Goal: Transaction & Acquisition: Book appointment/travel/reservation

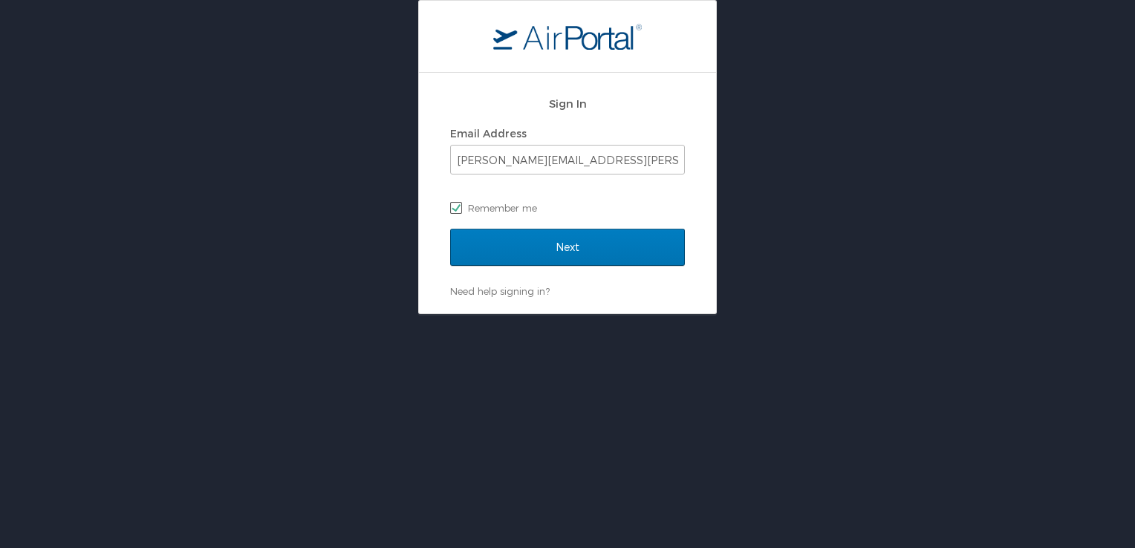
click at [528, 210] on label "Remember me" at bounding box center [567, 208] width 235 height 22
click at [460, 210] on input "Remember me" at bounding box center [455, 207] width 10 height 10
checkbox input "false"
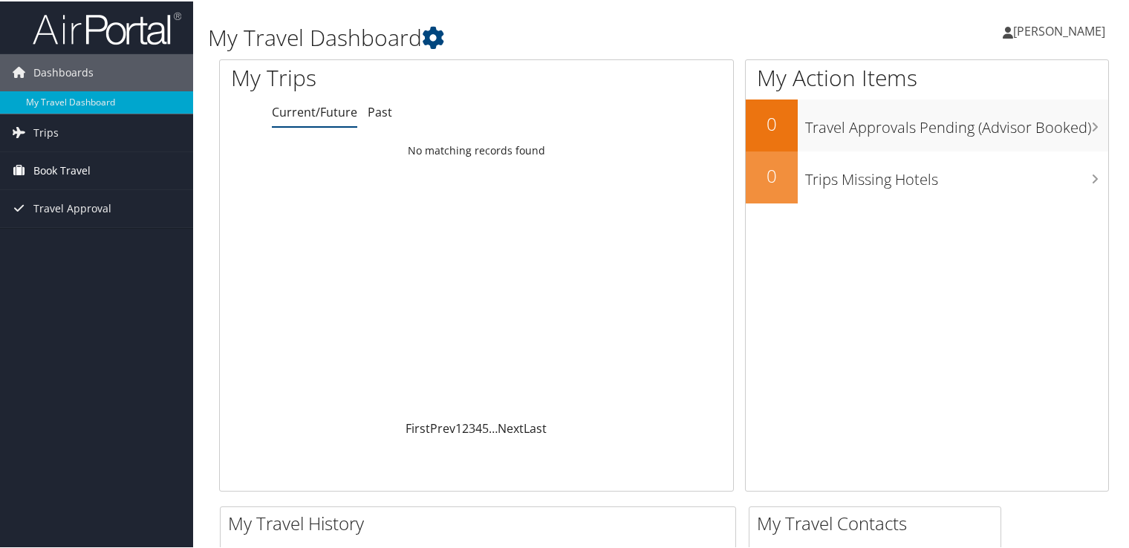
click at [64, 170] on span "Book Travel" at bounding box center [61, 169] width 57 height 37
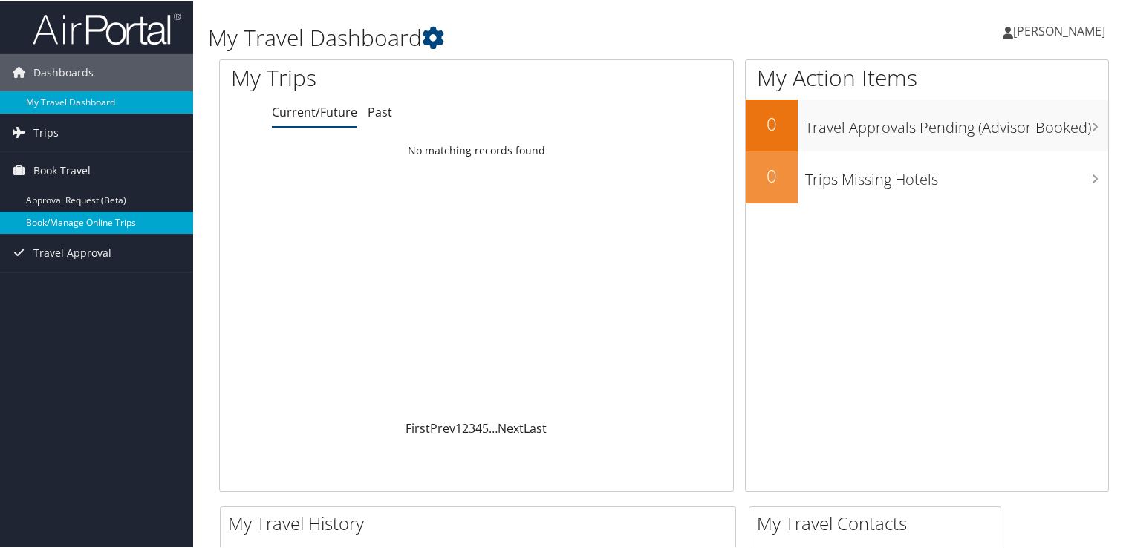
click at [68, 220] on link "Book/Manage Online Trips" at bounding box center [96, 221] width 193 height 22
